Goal: Information Seeking & Learning: Learn about a topic

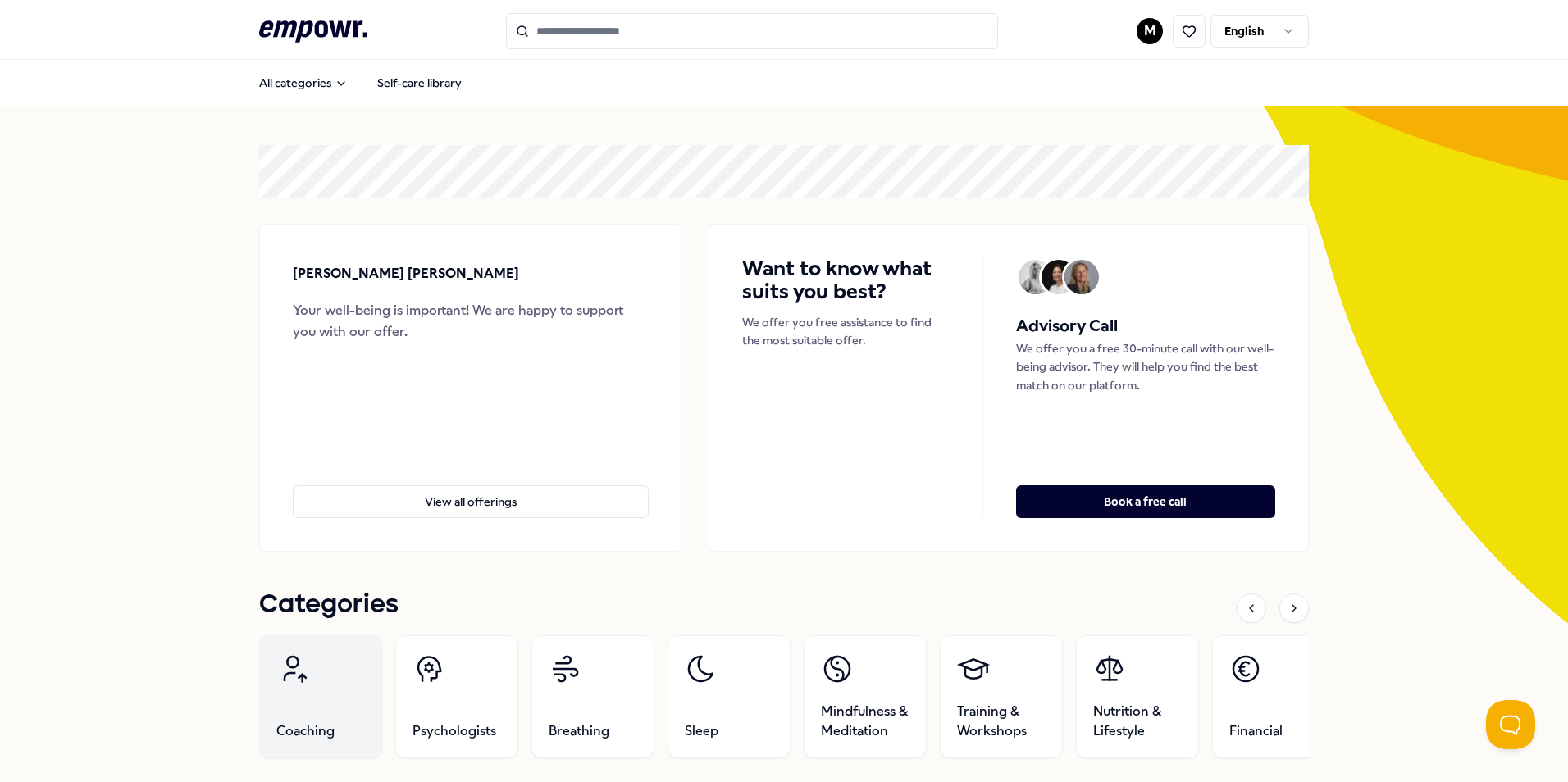
click at [295, 691] on link "Coaching" at bounding box center [320, 697] width 123 height 123
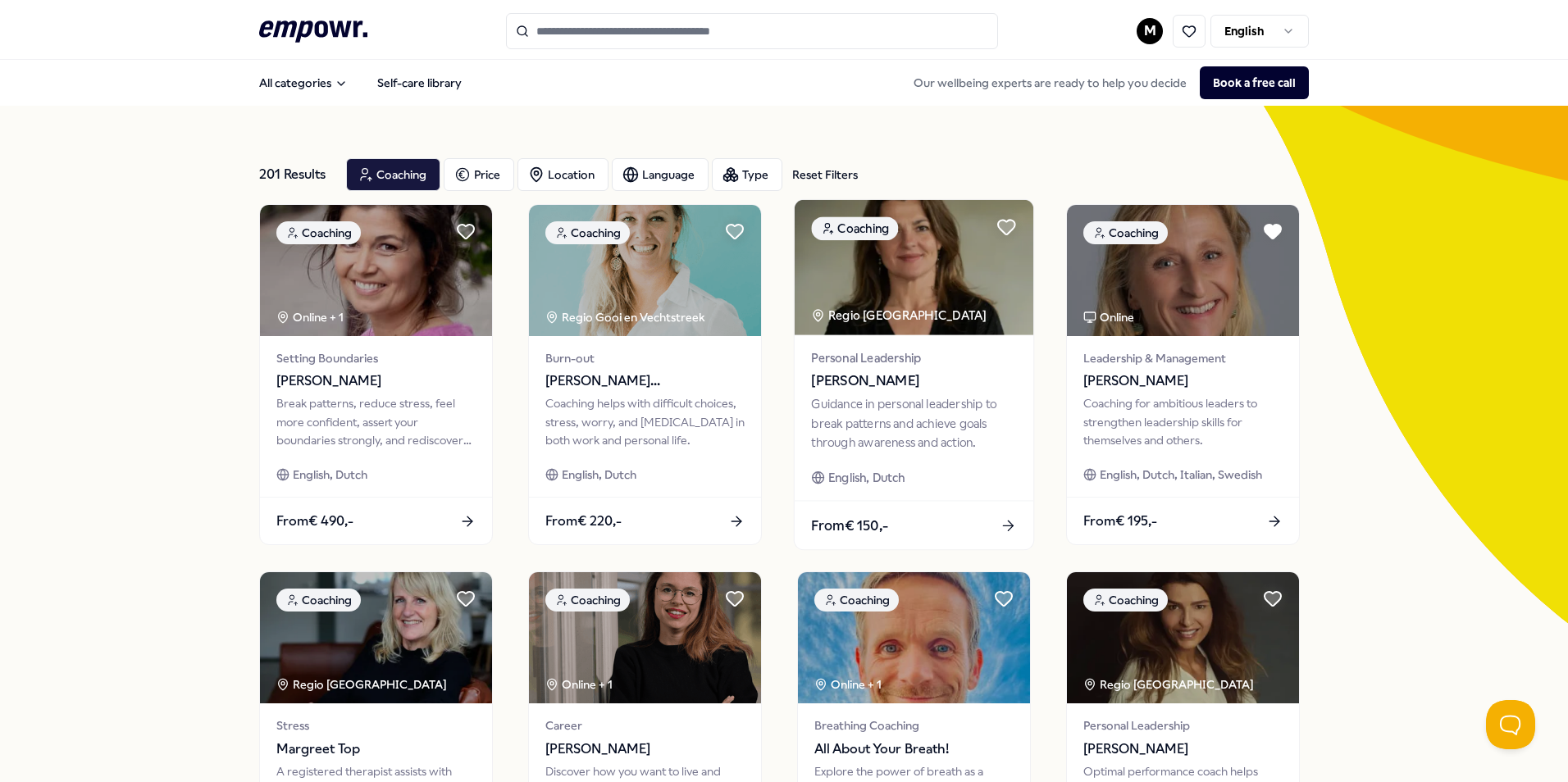
click at [863, 380] on span "[PERSON_NAME]" at bounding box center [913, 380] width 205 height 21
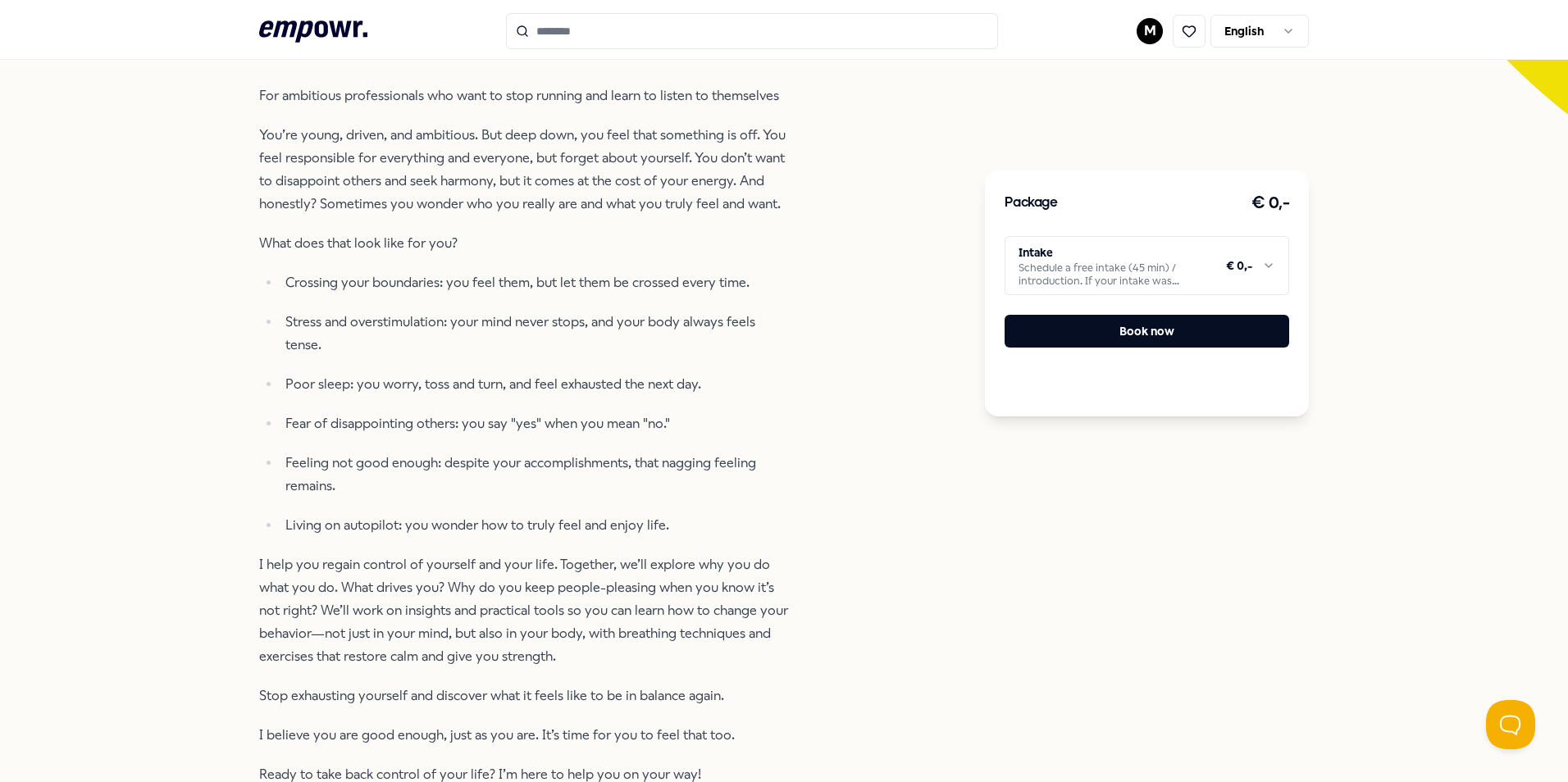
scroll to position [328, 0]
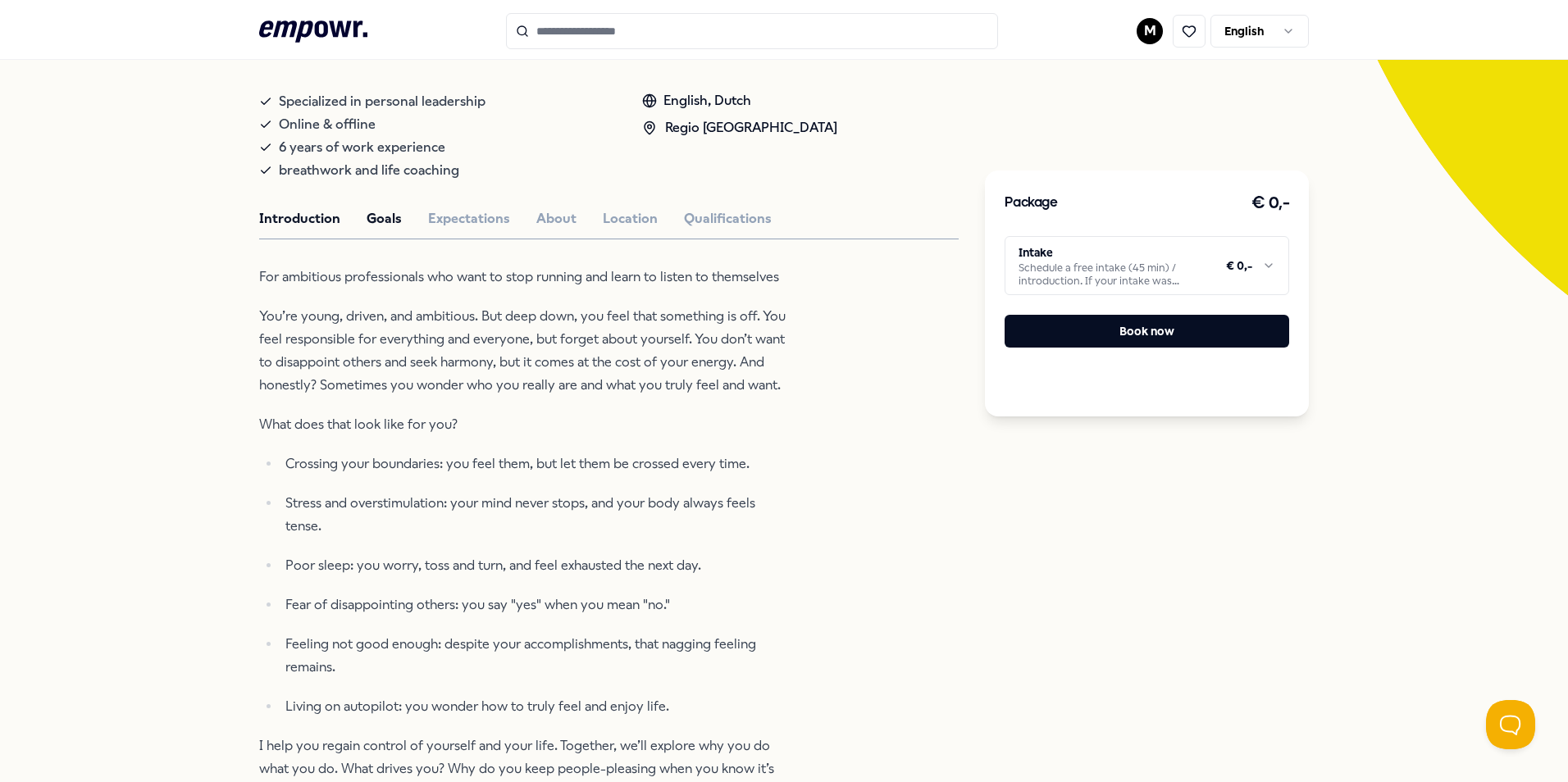
click at [382, 213] on button "Goals" at bounding box center [384, 219] width 35 height 21
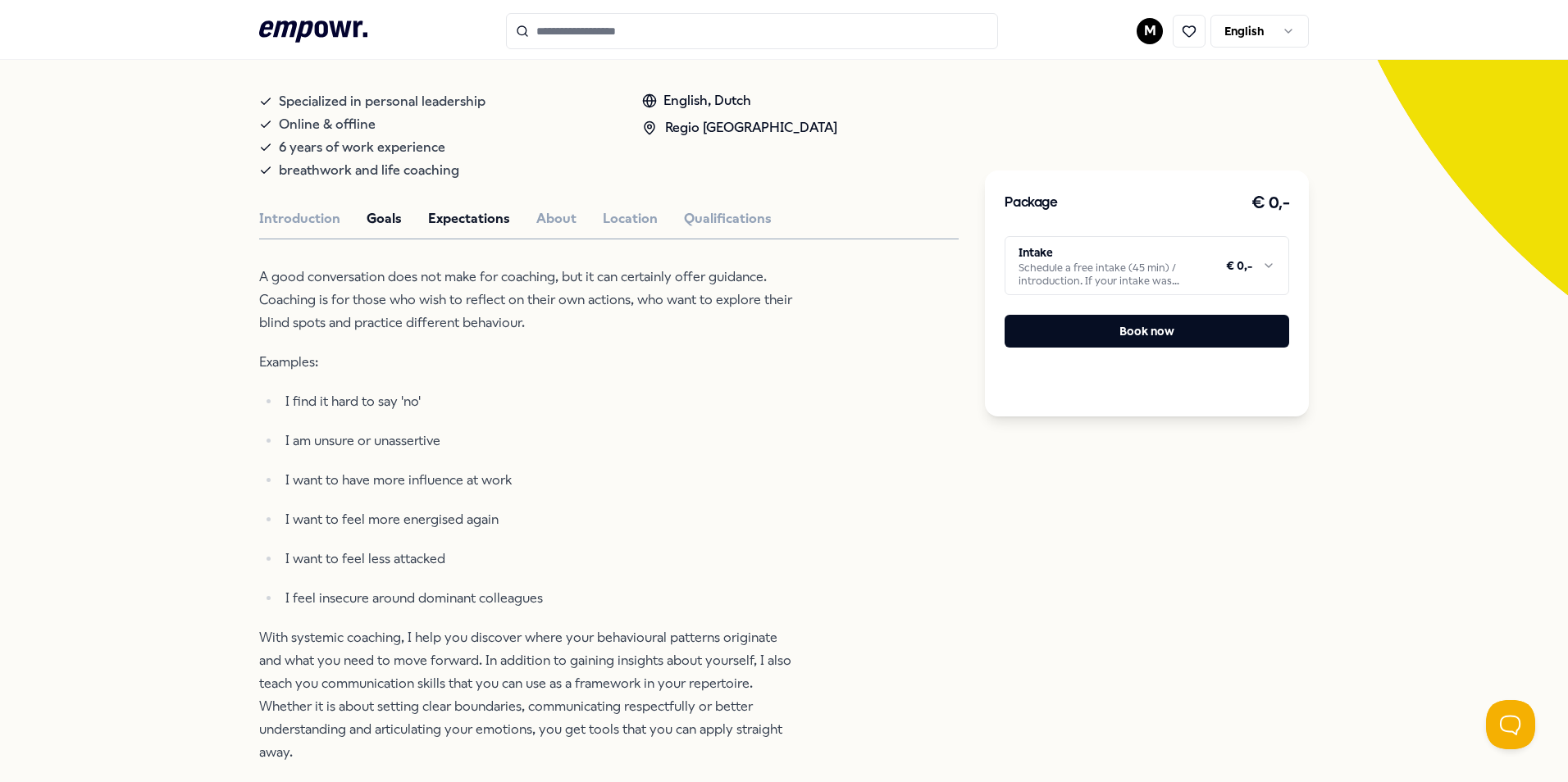
click at [445, 225] on button "Expectations" at bounding box center [469, 219] width 82 height 21
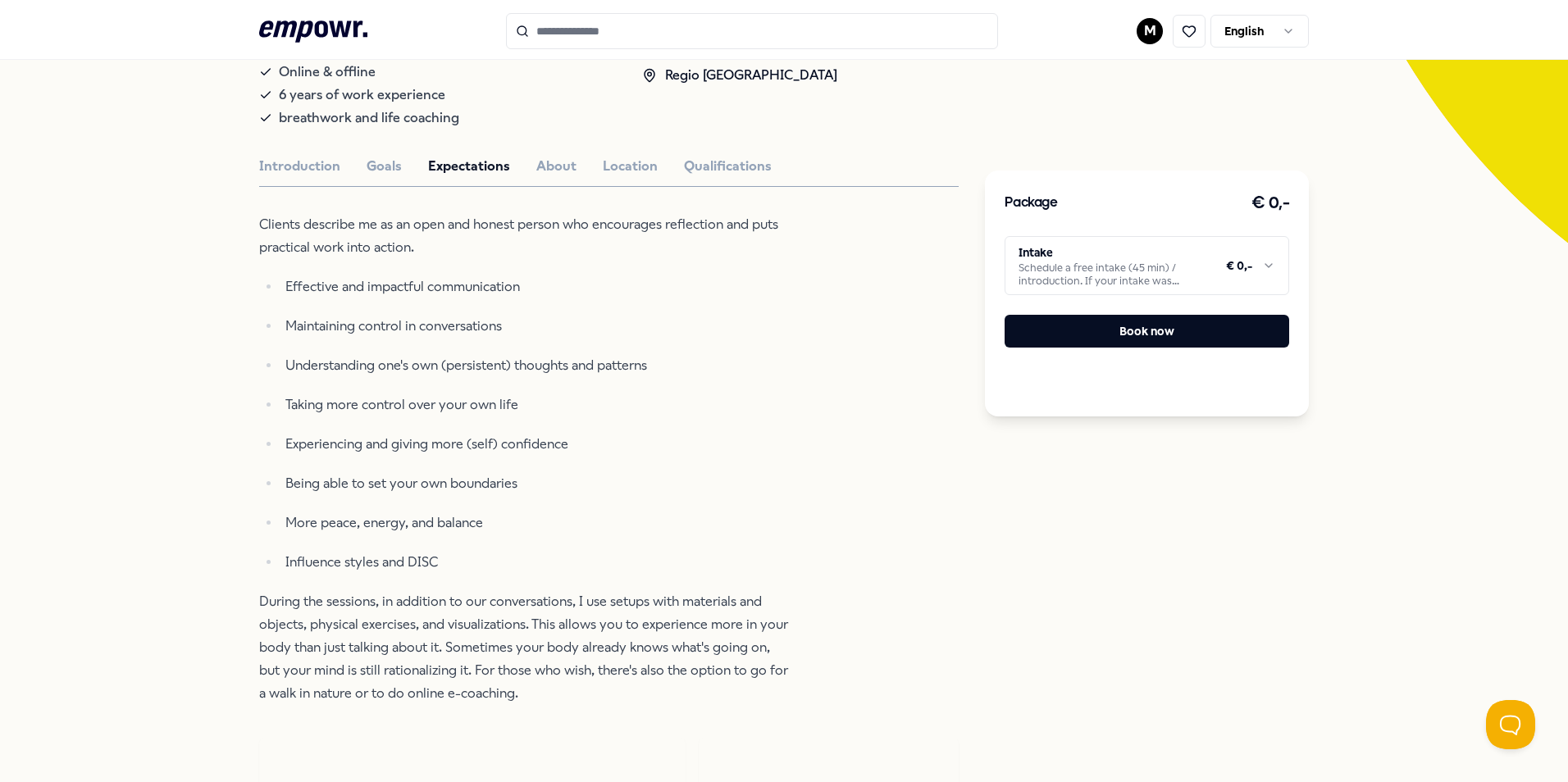
scroll to position [410, 0]
